Goal: Information Seeking & Learning: Learn about a topic

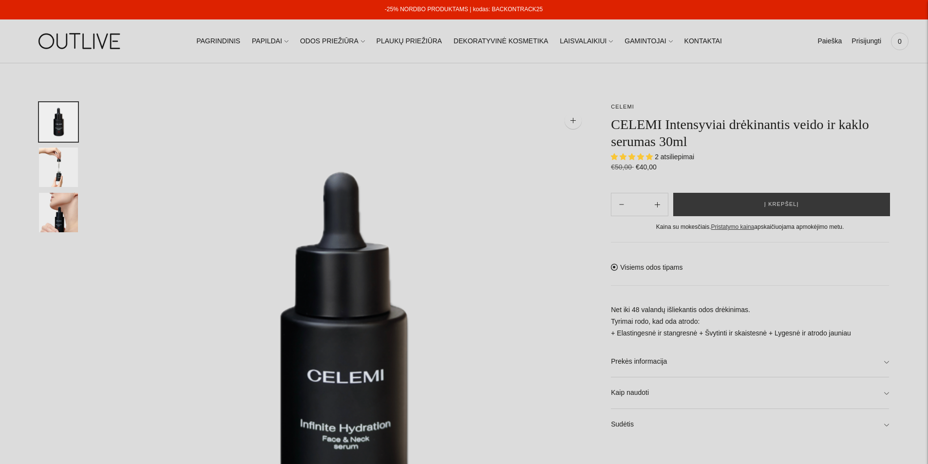
select select "**********"
click at [682, 161] on span "2 atsiliepimai" at bounding box center [673, 157] width 39 height 8
click at [680, 156] on span "2 atsiliepimai" at bounding box center [673, 157] width 39 height 8
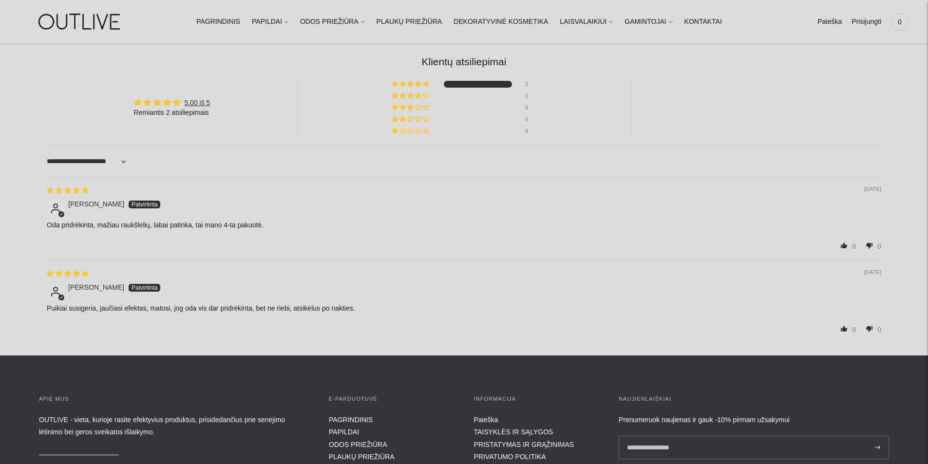
scroll to position [1023, 0]
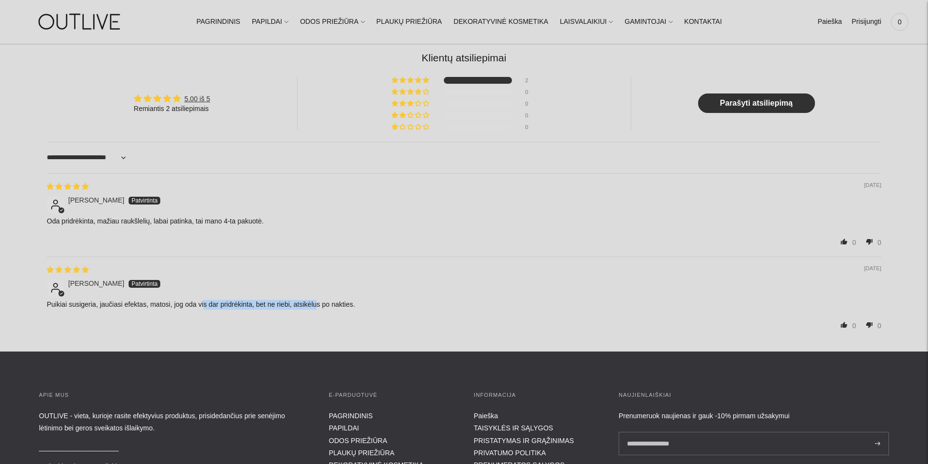
drag, startPoint x: 208, startPoint y: 307, endPoint x: 320, endPoint y: 297, distance: 113.0
click at [312, 300] on p "Puikiai susigeria, jaučiasi efektas, matosi, jog oda vis dar pridrėkinta, bet n…" at bounding box center [464, 305] width 834 height 10
click at [320, 297] on div "[DATE] [PERSON_NAME] Puikiai susigeria, jaučiasi efektas, matosi, jog oda vis d…" at bounding box center [464, 298] width 834 height 83
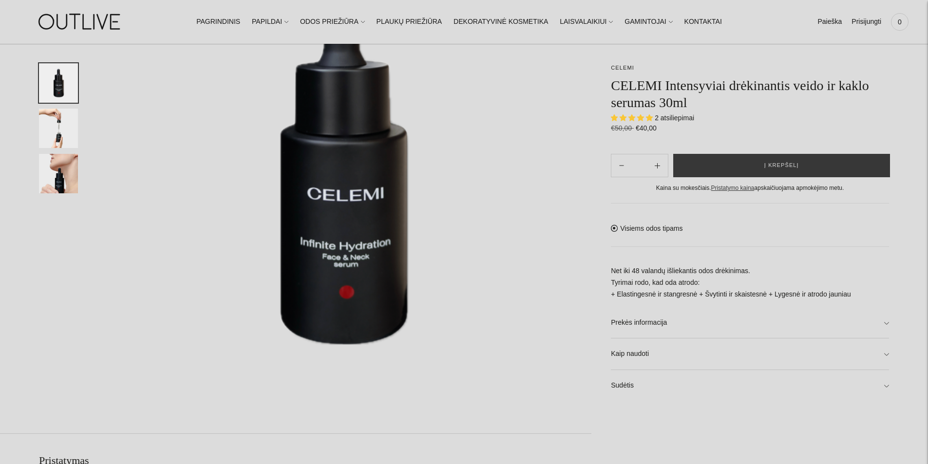
scroll to position [97, 0]
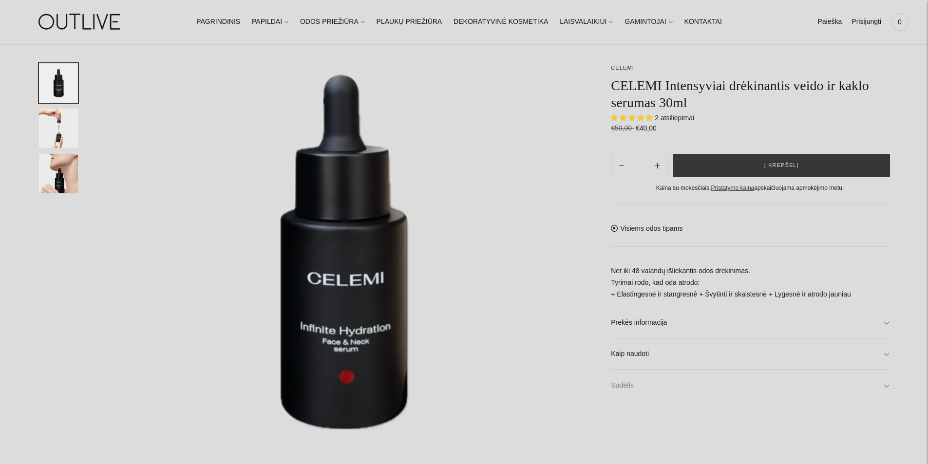
click at [661, 398] on link "Sudėtis" at bounding box center [750, 385] width 278 height 31
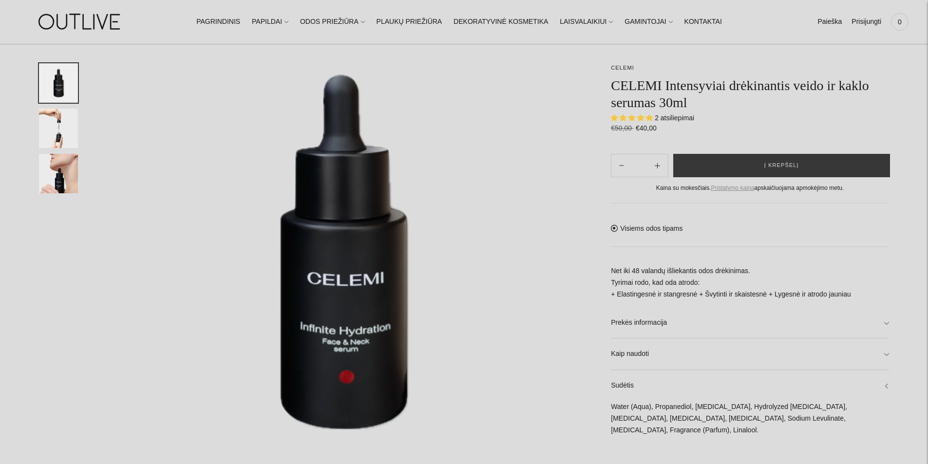
click at [743, 188] on link "Pristatymo kaina" at bounding box center [732, 188] width 43 height 7
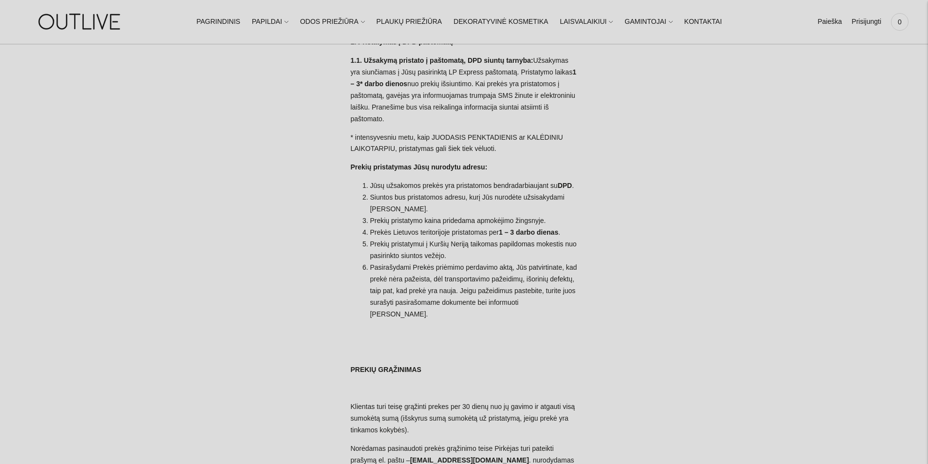
scroll to position [49, 0]
